Goal: Task Accomplishment & Management: Use online tool/utility

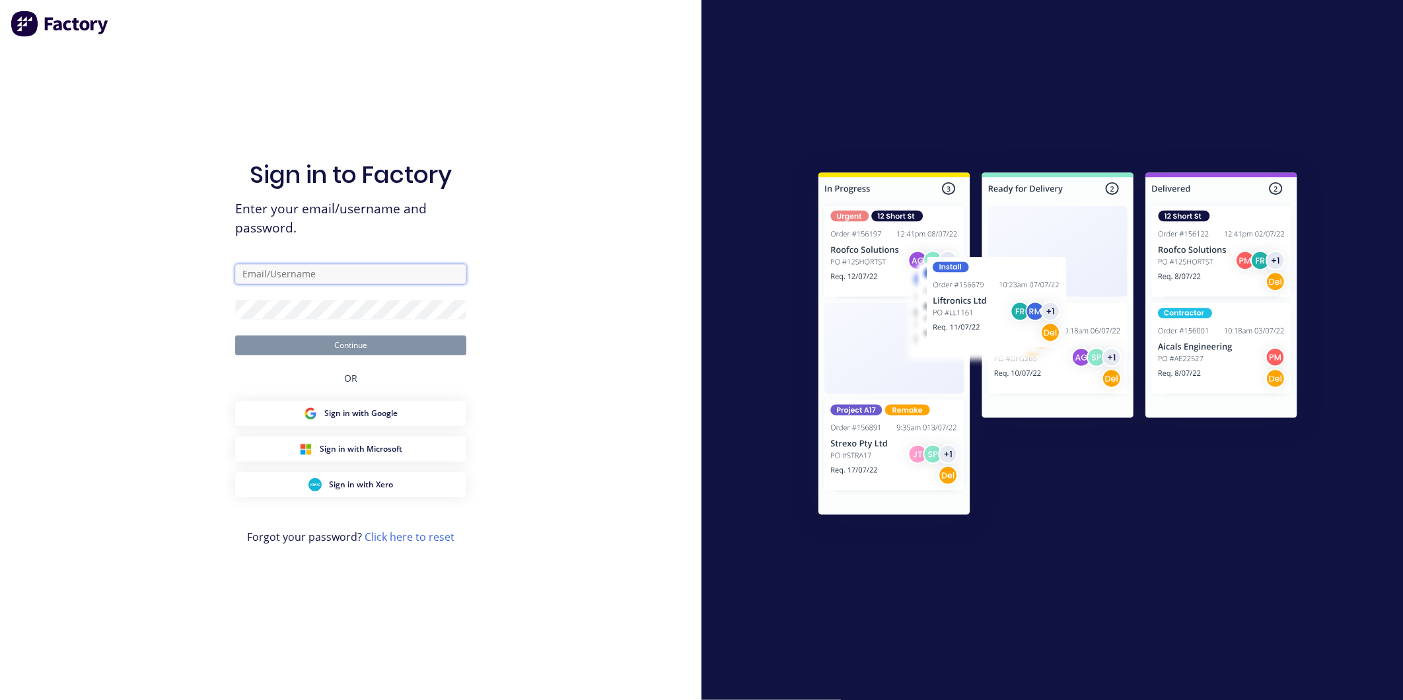
type input "[PERSON_NAME][EMAIL_ADDRESS][DOMAIN_NAME]"
click at [372, 341] on button "Continue" at bounding box center [350, 345] width 231 height 20
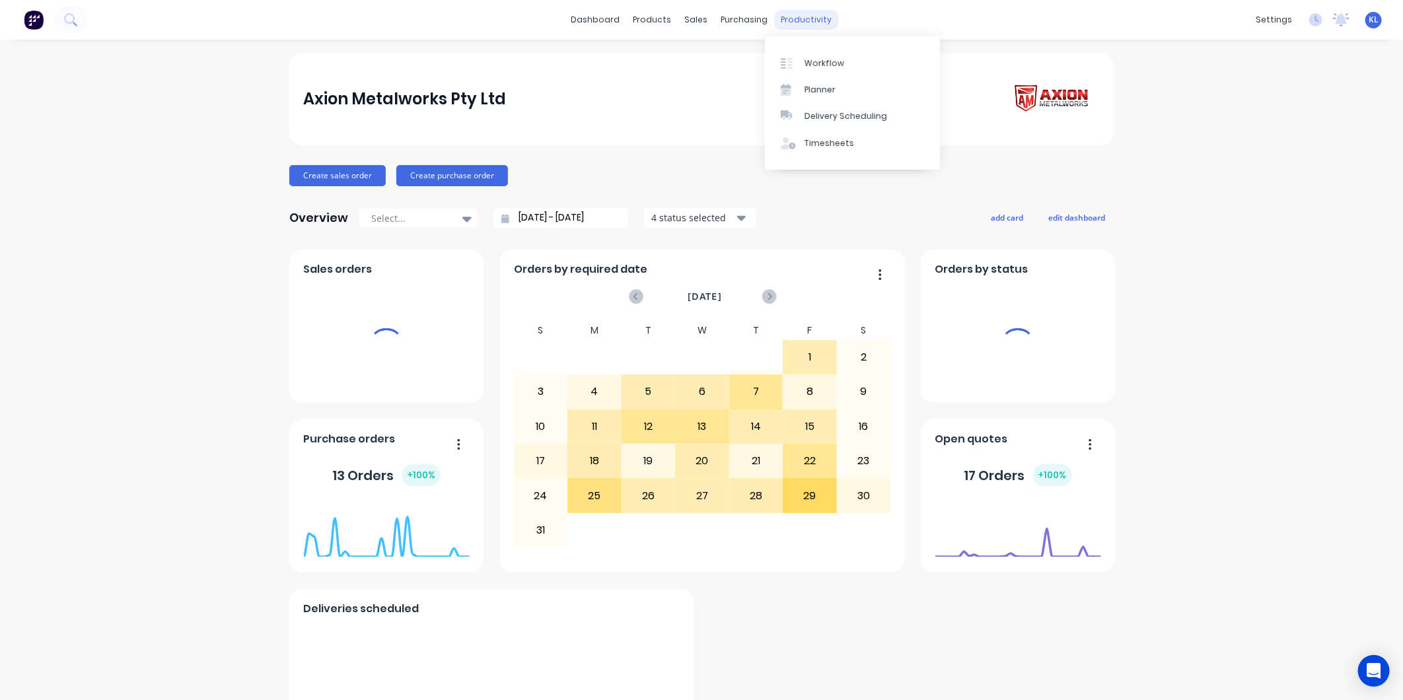
click at [791, 14] on div "productivity" at bounding box center [807, 20] width 64 height 20
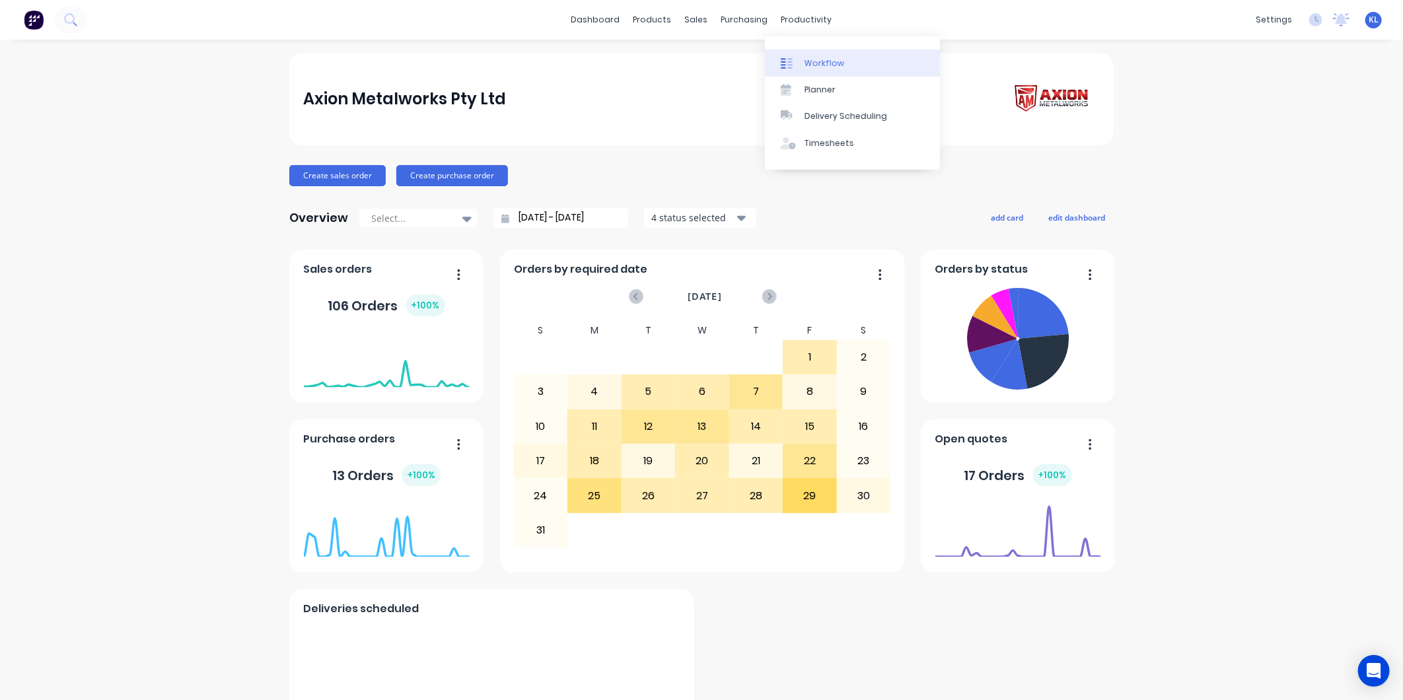
click at [830, 63] on div "Workflow" at bounding box center [824, 63] width 40 height 12
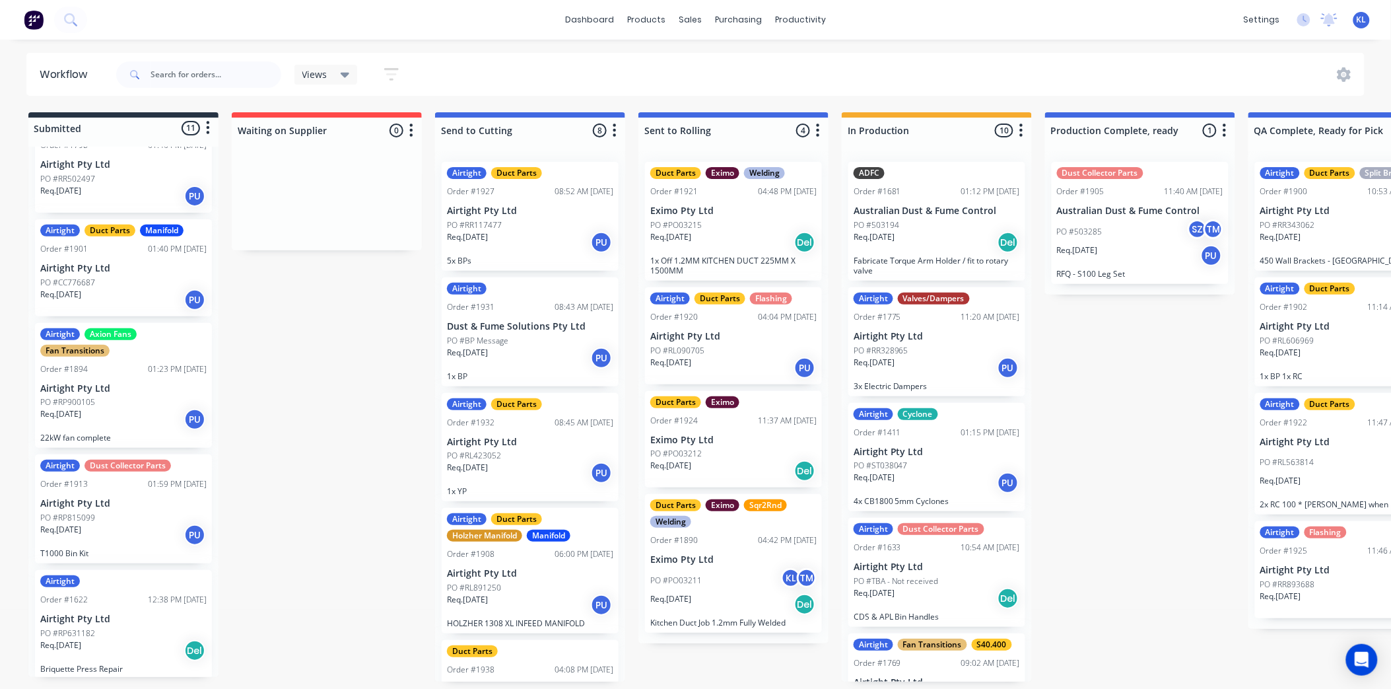
click at [517, 335] on div "PO #BP Message" at bounding box center [530, 341] width 166 height 12
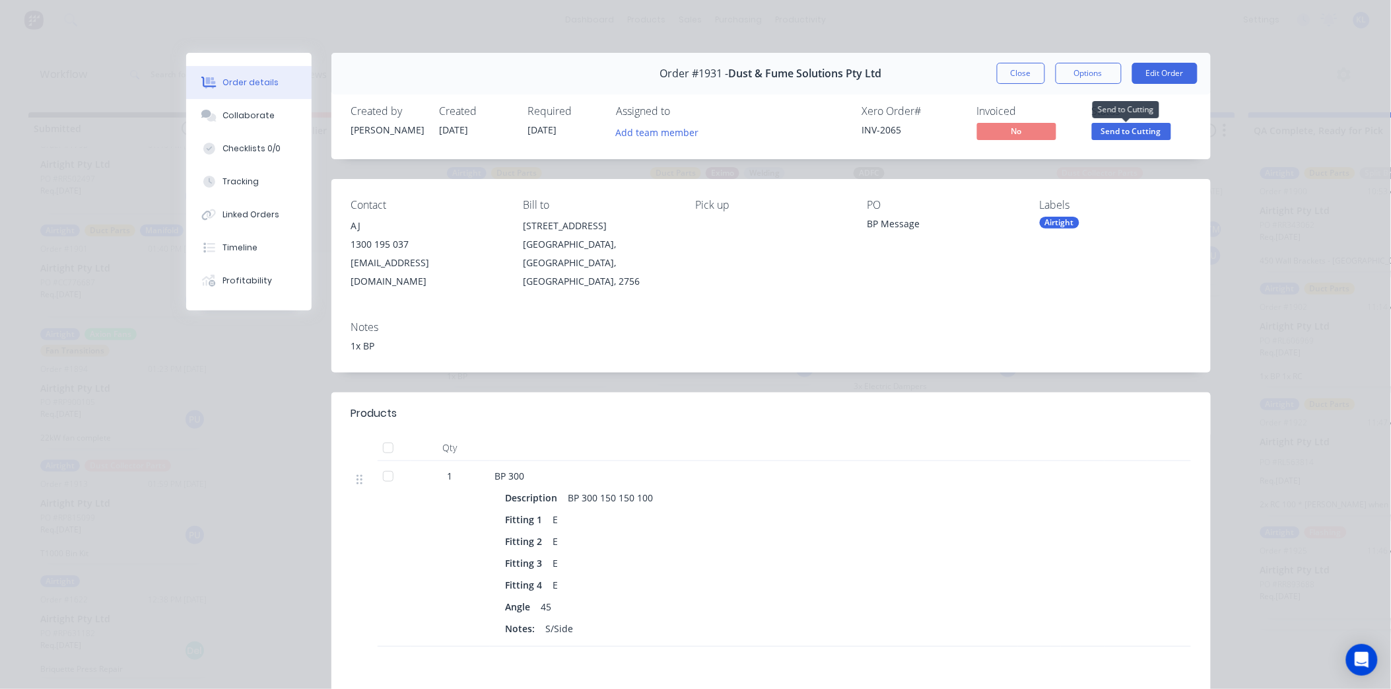
click at [1131, 129] on span "Send to Cutting" at bounding box center [1131, 131] width 79 height 17
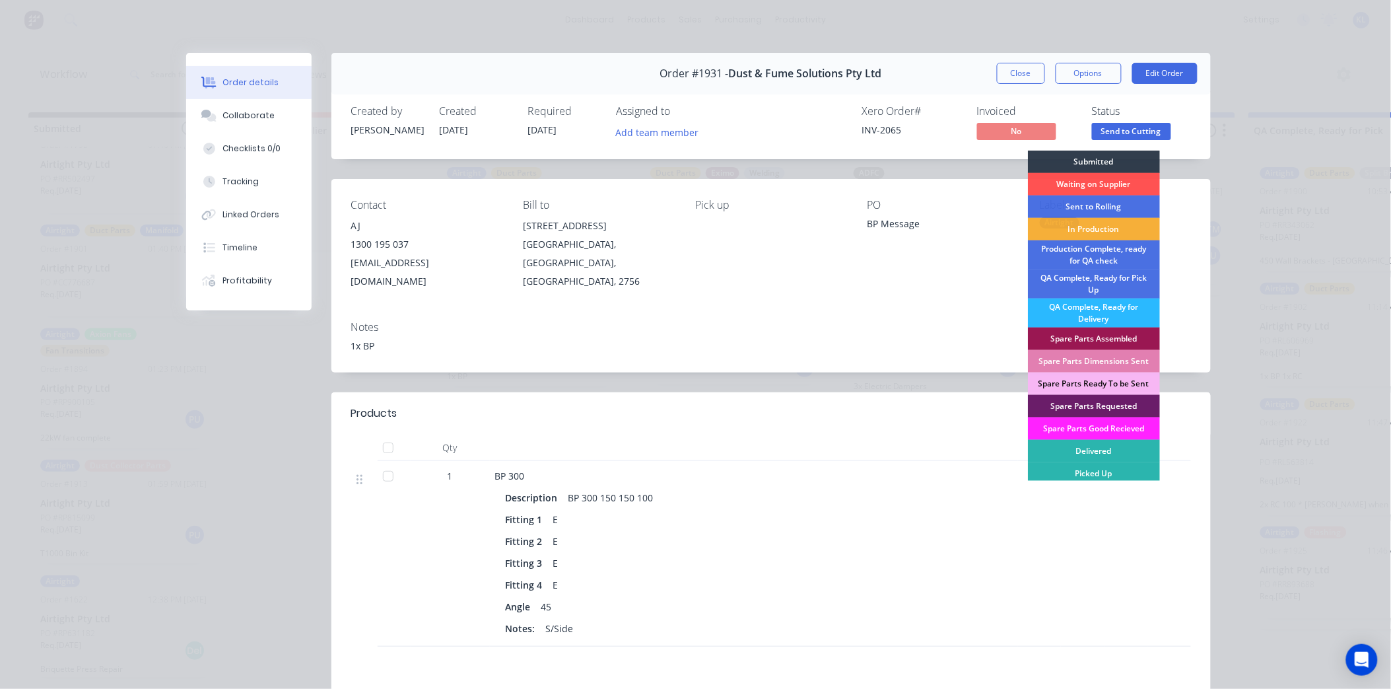
click at [852, 339] on div "1x BP" at bounding box center [771, 346] width 840 height 14
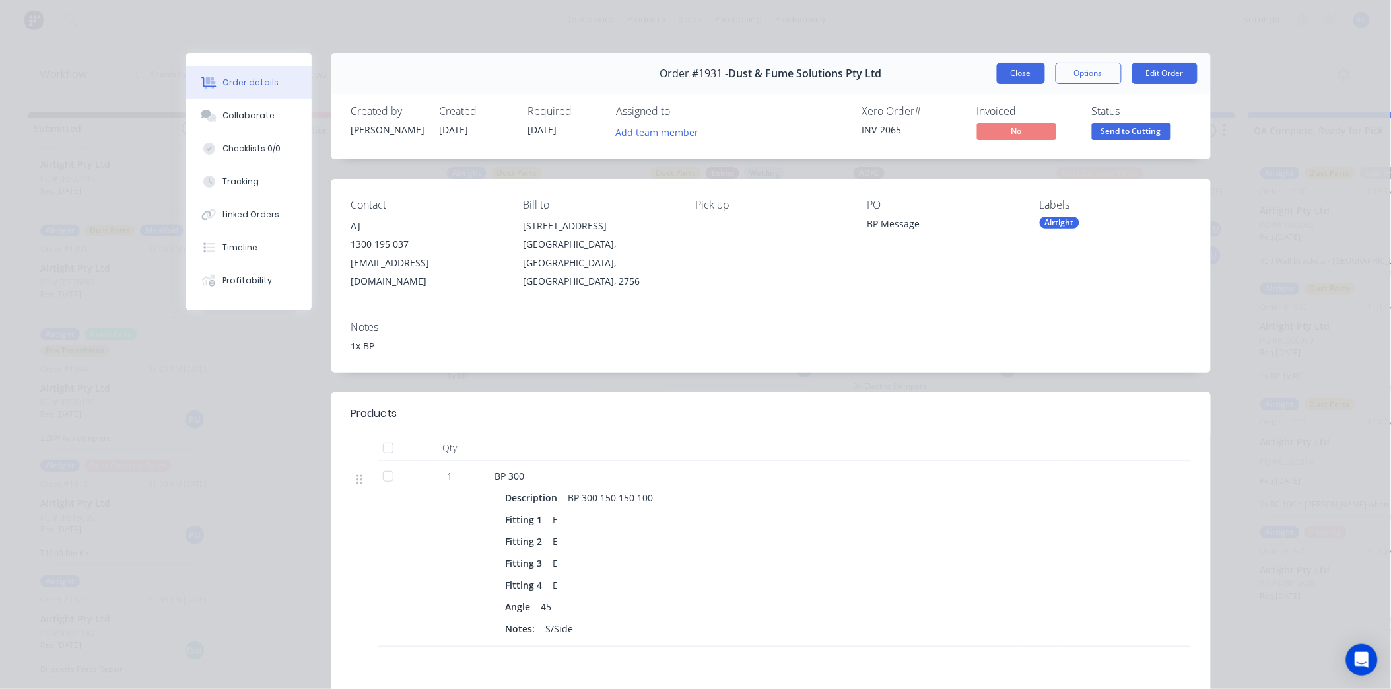
click at [1024, 67] on button "Close" at bounding box center [1021, 73] width 48 height 21
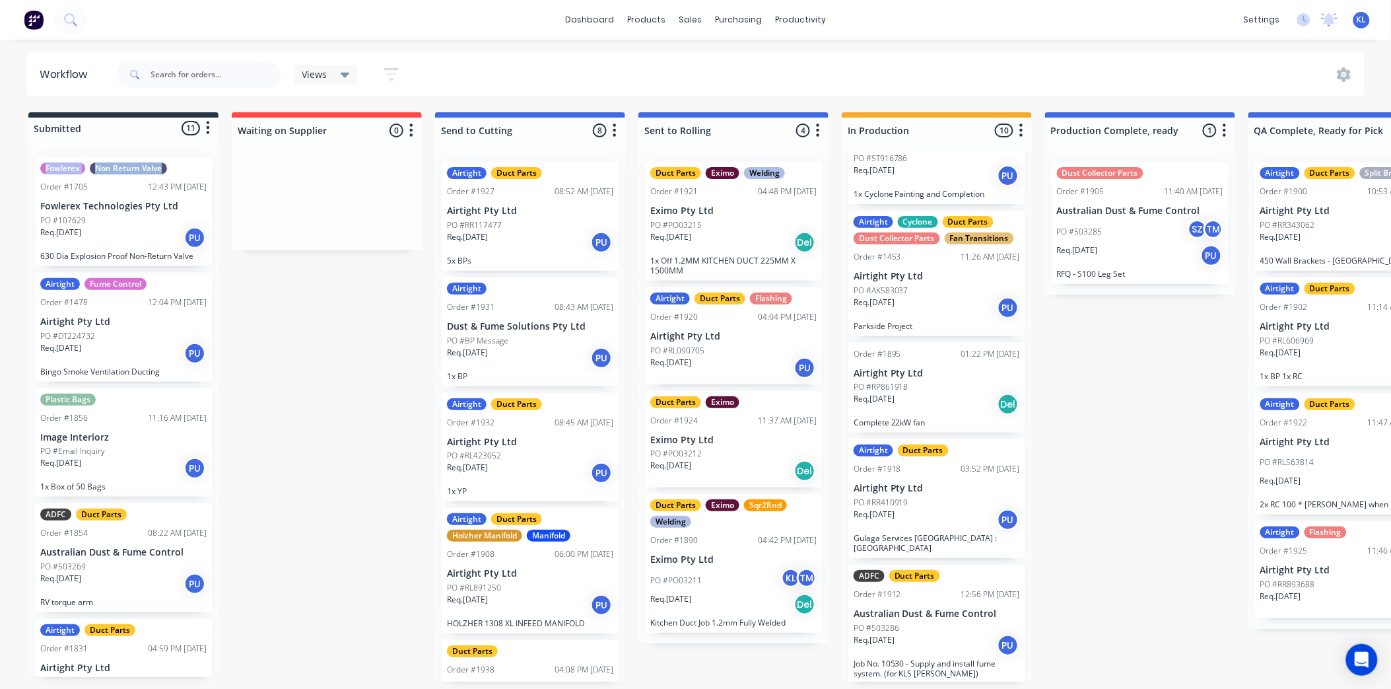
drag, startPoint x: 219, startPoint y: 159, endPoint x: 214, endPoint y: 132, distance: 27.5
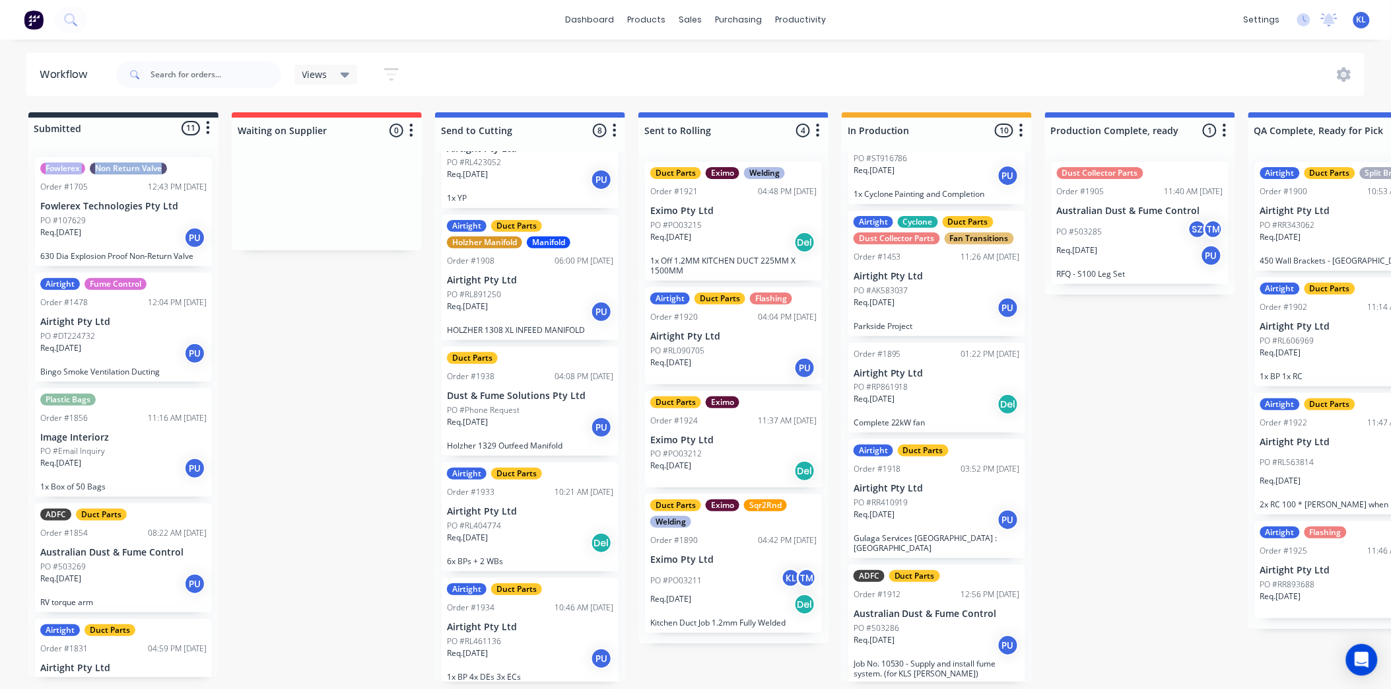
scroll to position [412, 0]
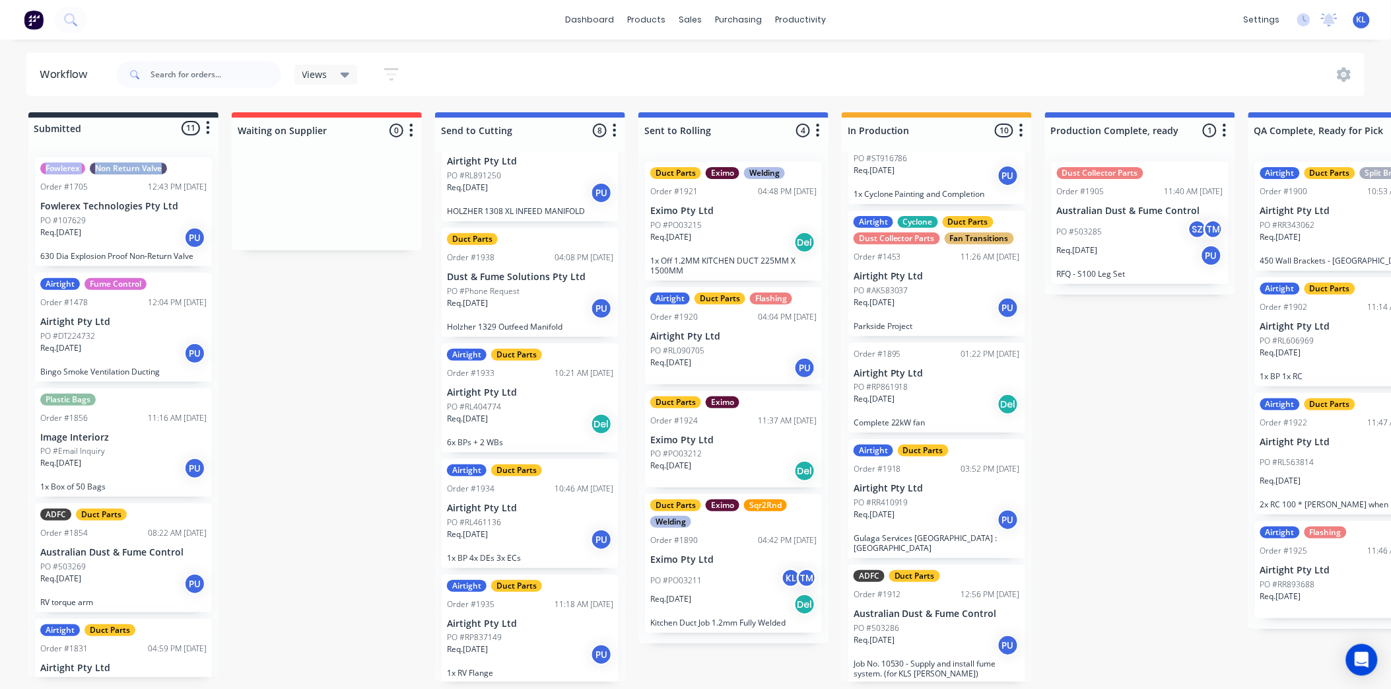
click at [712, 593] on div "Req. [DATE] Del" at bounding box center [733, 604] width 166 height 22
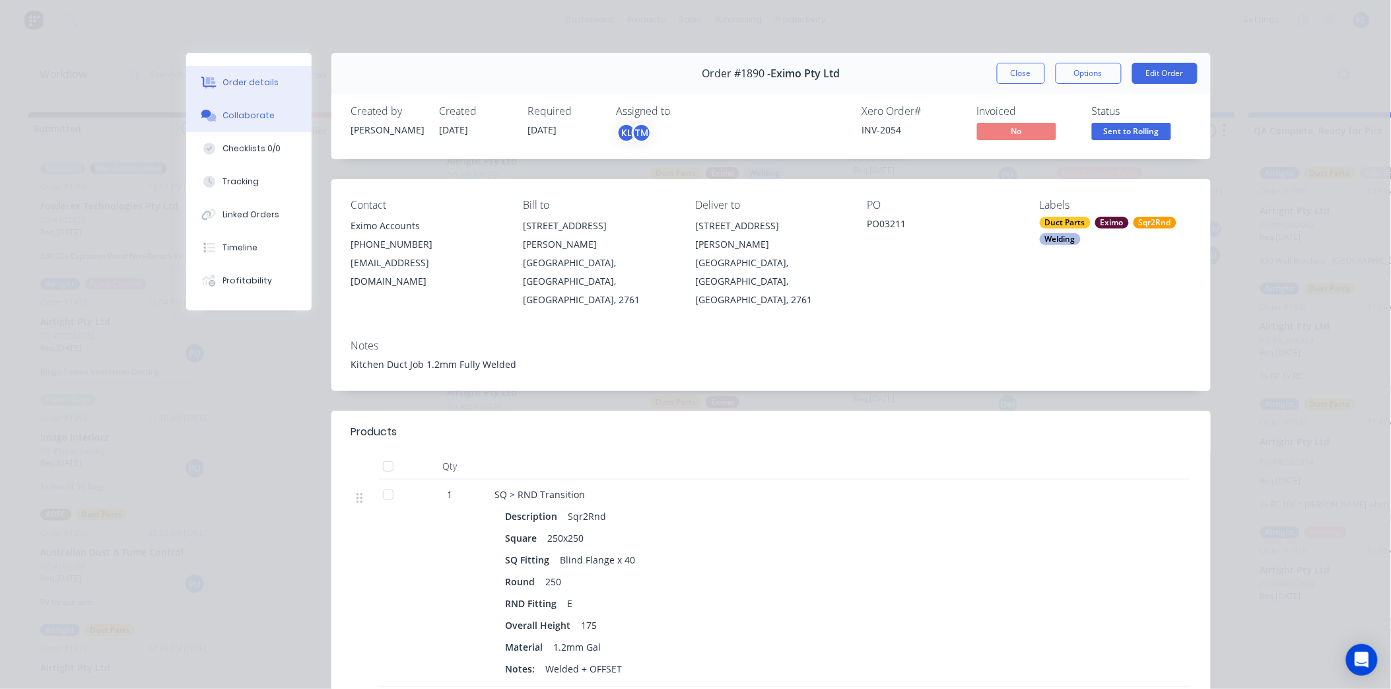
click at [229, 118] on div "Collaborate" at bounding box center [249, 116] width 52 height 12
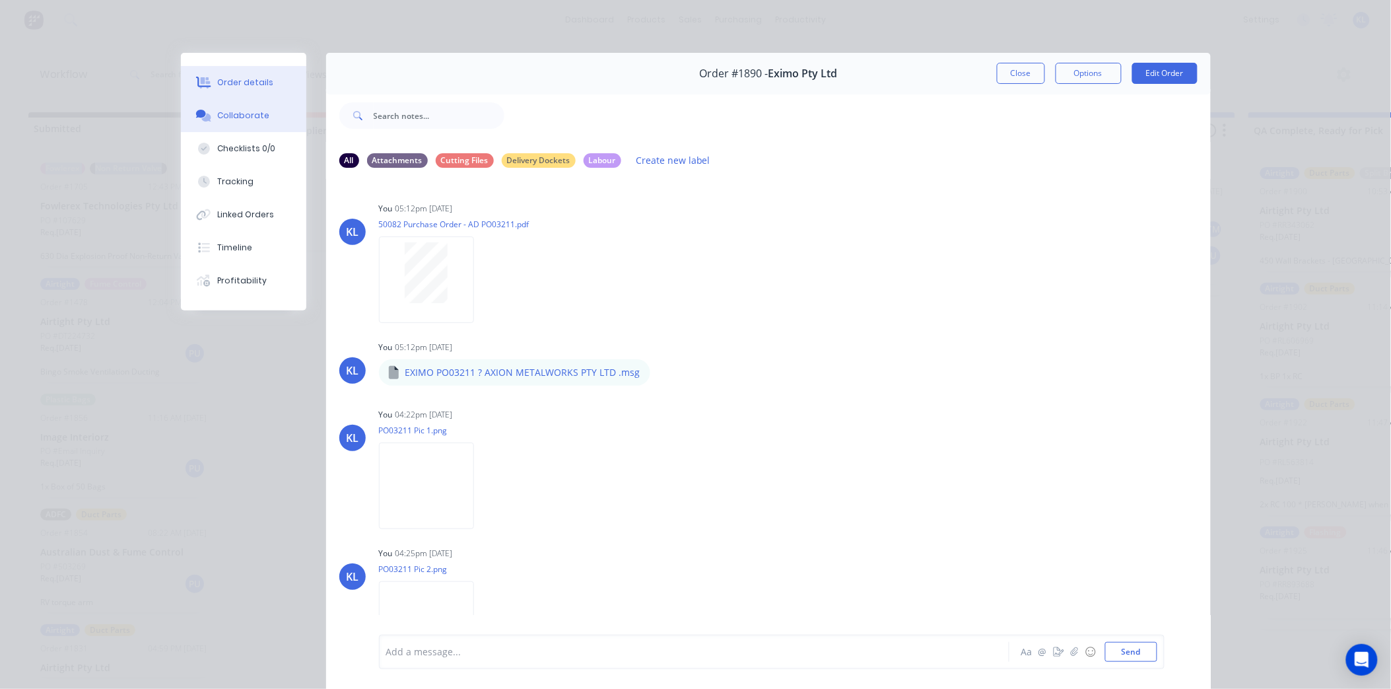
click at [212, 93] on button "Order details" at bounding box center [243, 82] width 125 height 33
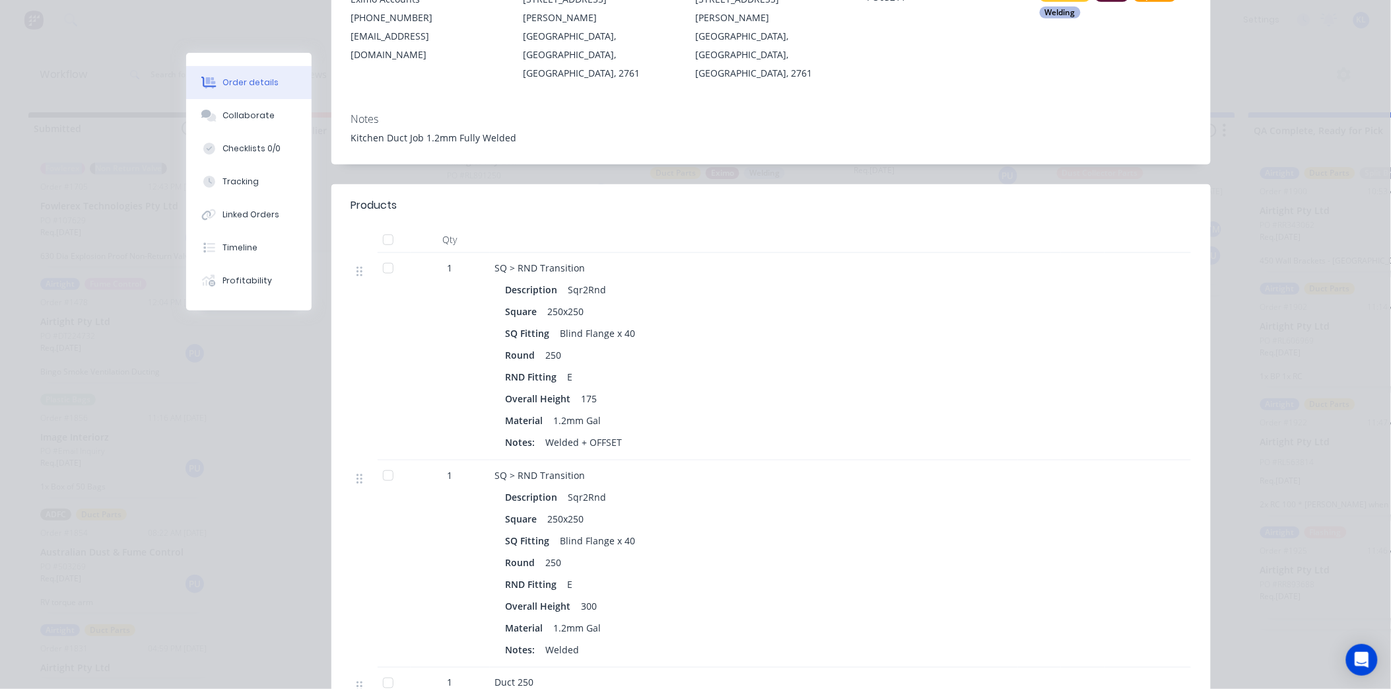
scroll to position [220, 0]
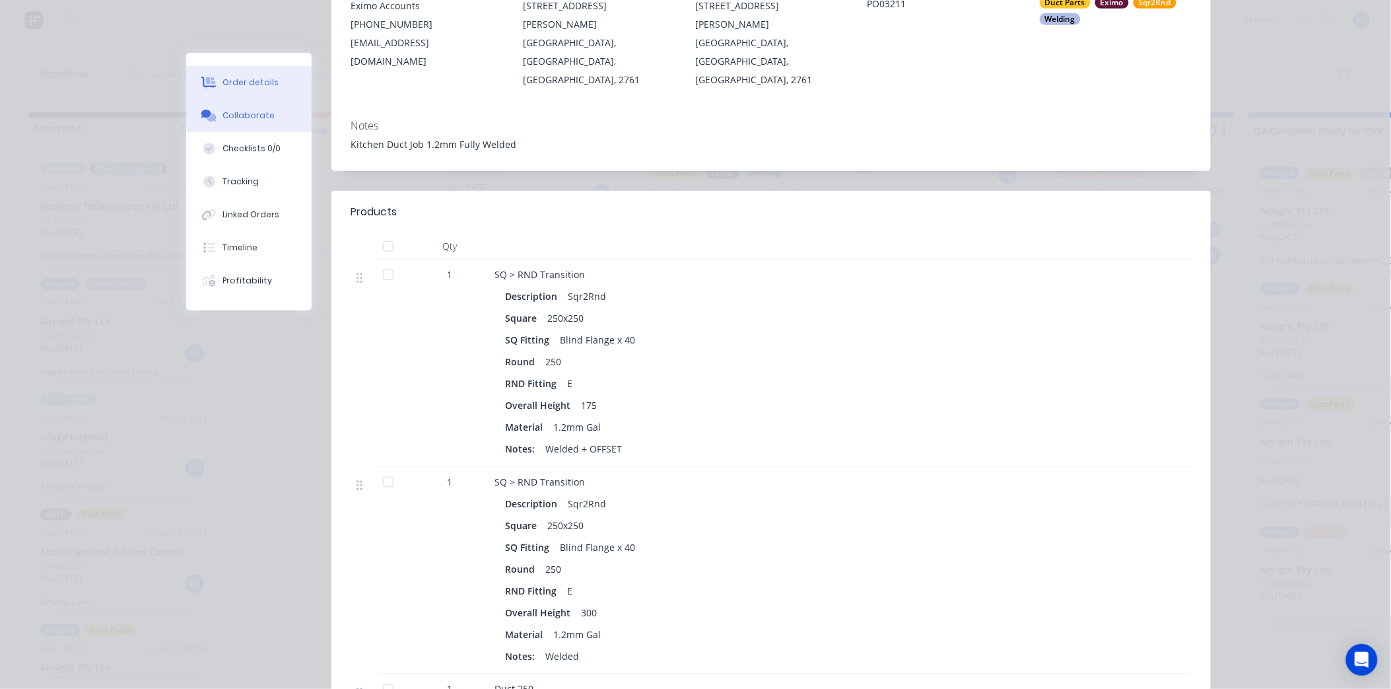
click at [223, 120] on div "Collaborate" at bounding box center [249, 116] width 52 height 12
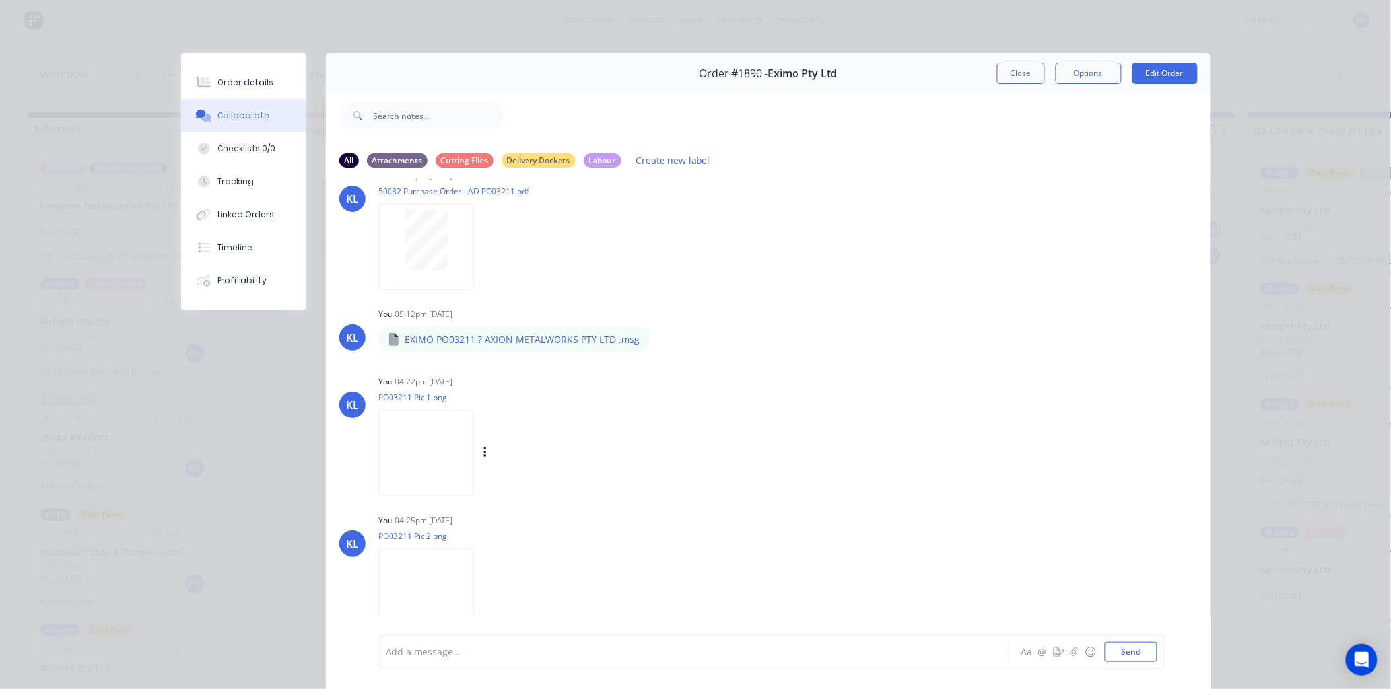
scroll to position [87, 0]
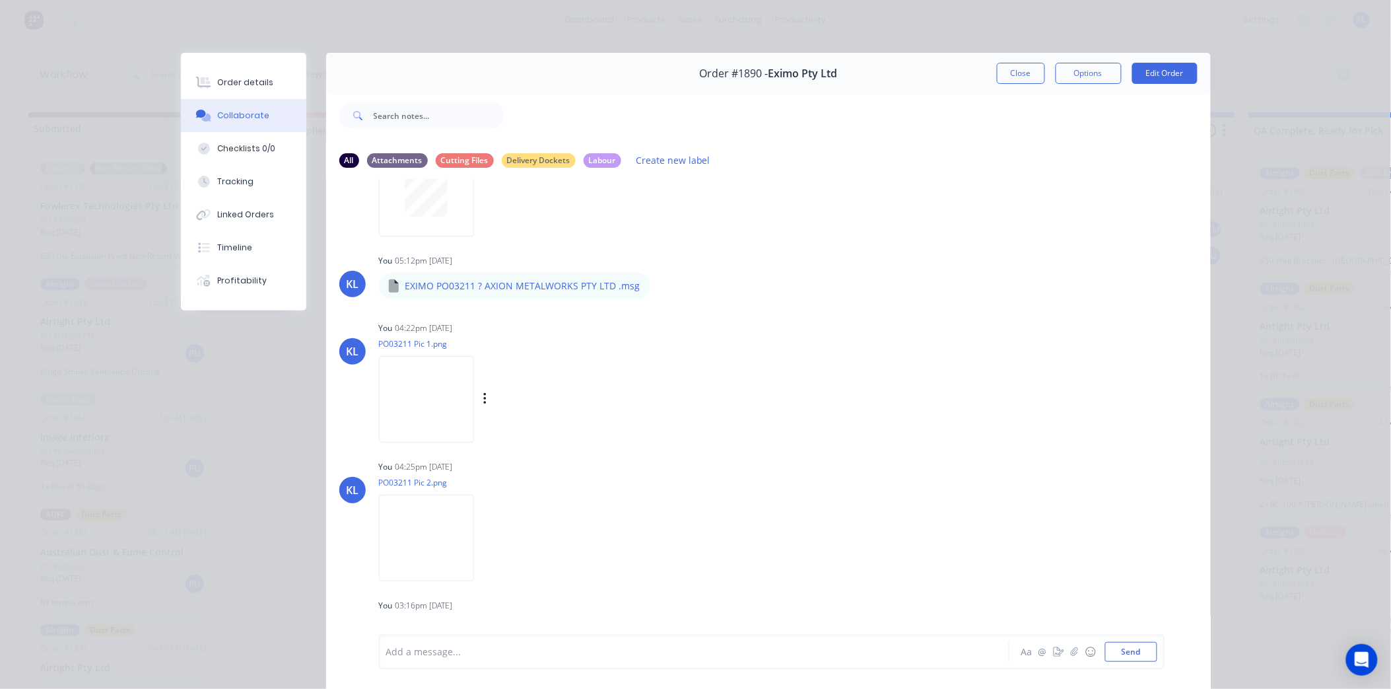
click at [396, 383] on img at bounding box center [426, 399] width 95 height 87
